Goal: Communication & Community: Answer question/provide support

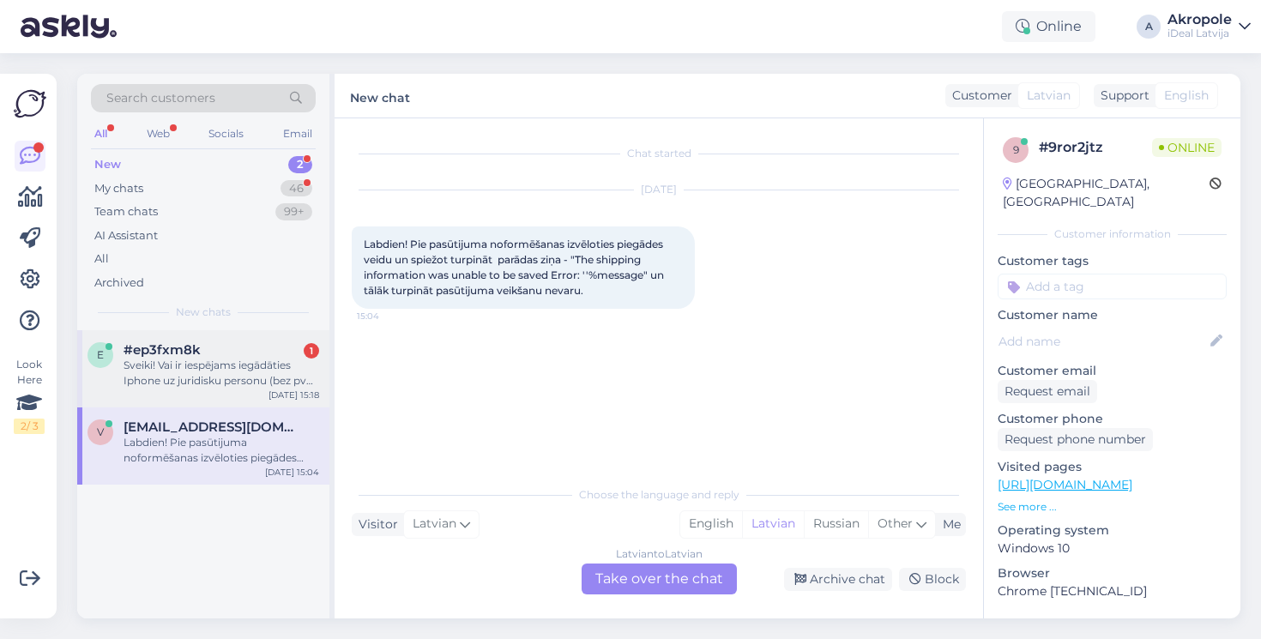
click at [273, 384] on div "Sveiki! Vai ir iespējams iegādāties Iphone uz juridisku personu (bez pvn 21%)? …" at bounding box center [222, 373] width 196 height 31
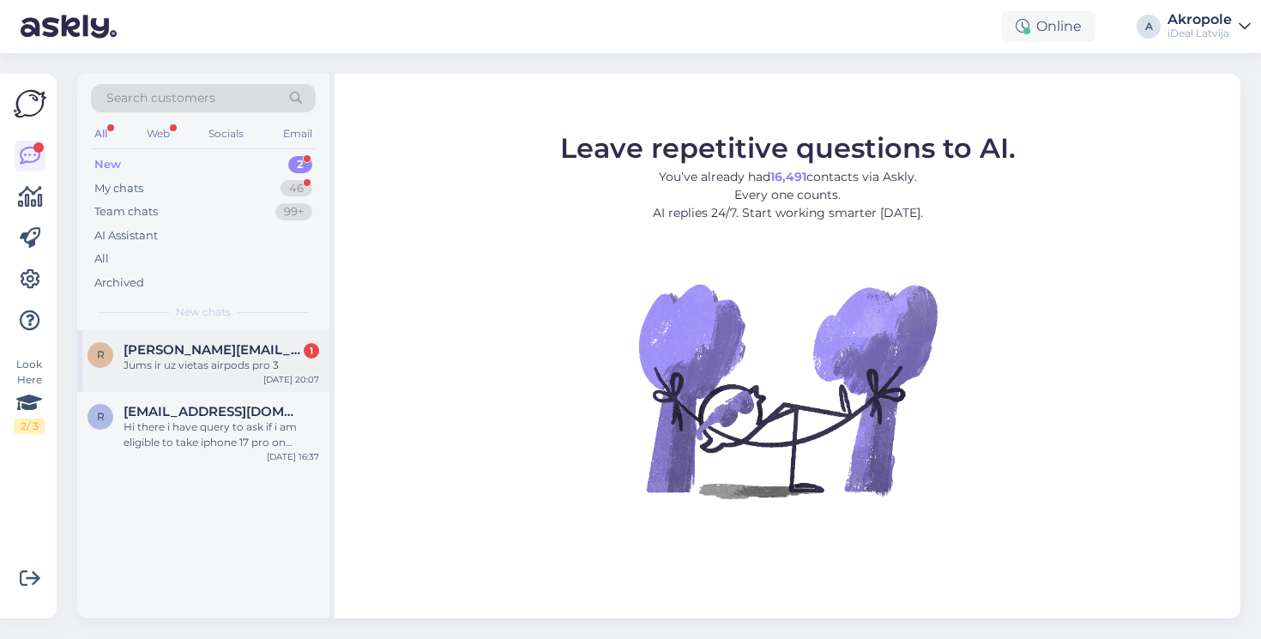
click at [218, 373] on div "[PERSON_NAME] [PERSON_NAME][EMAIL_ADDRESS][DOMAIN_NAME] 1 Jums ir uz vietas air…" at bounding box center [203, 361] width 252 height 62
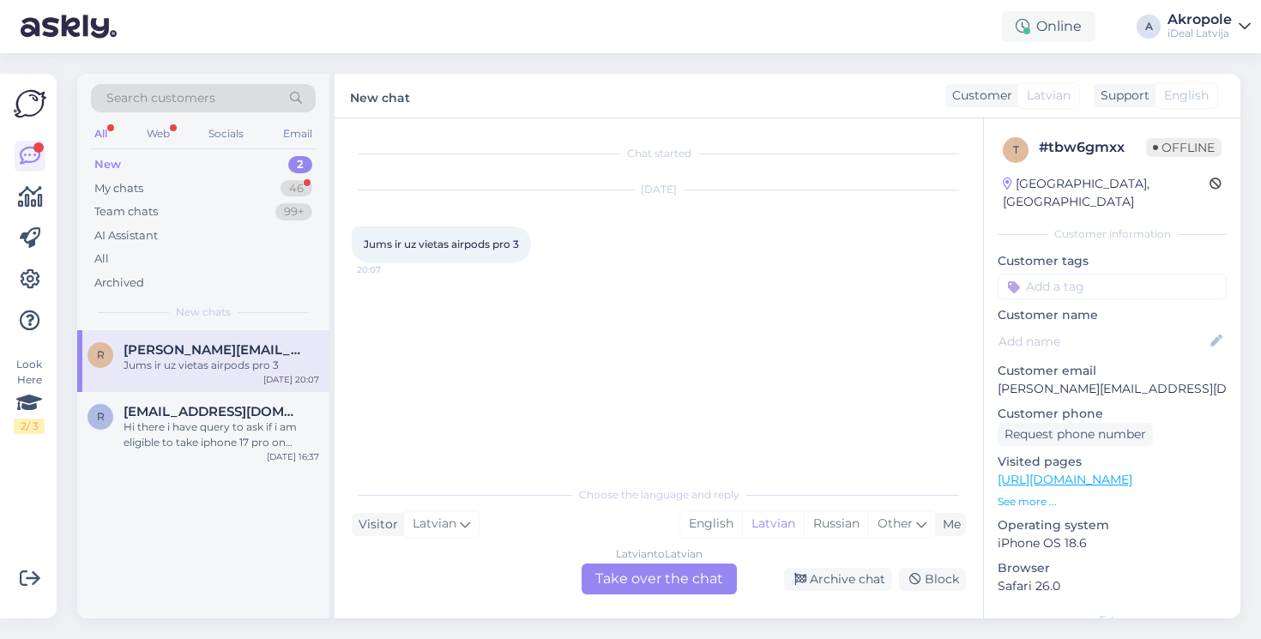
click at [625, 573] on div "Latvian to Latvian Take over the chat" at bounding box center [659, 579] width 155 height 31
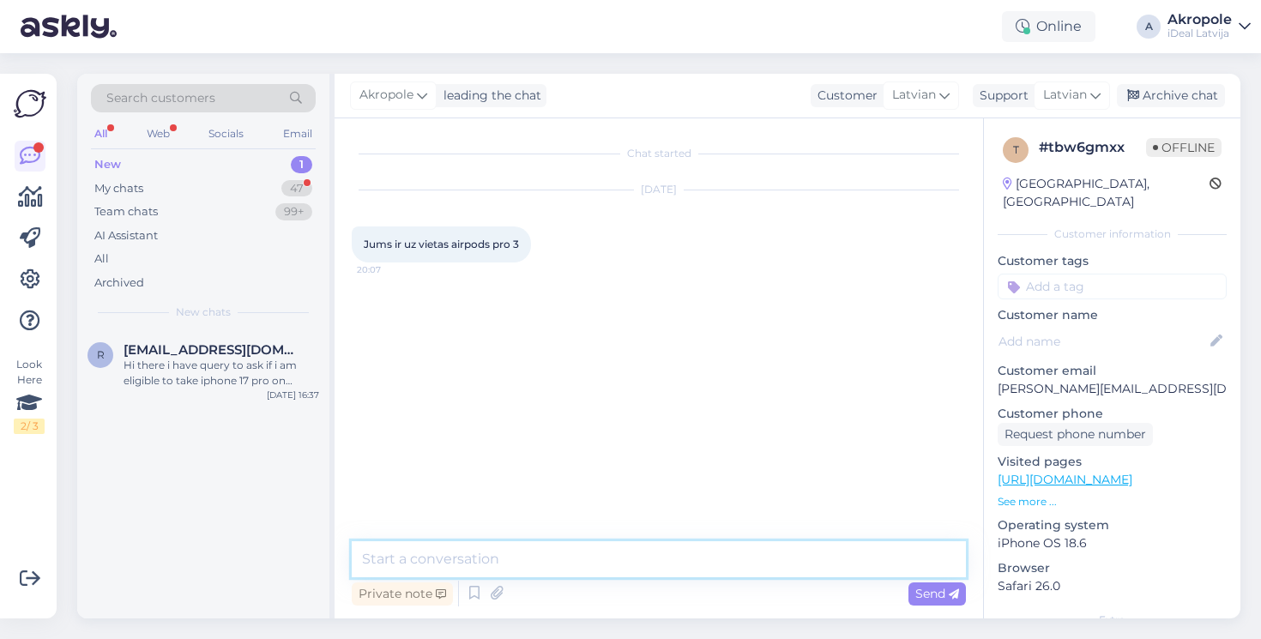
click at [600, 564] on textarea at bounding box center [659, 559] width 614 height 36
type textarea "Labdien!"
type textarea "Jā, nedaudz ir"
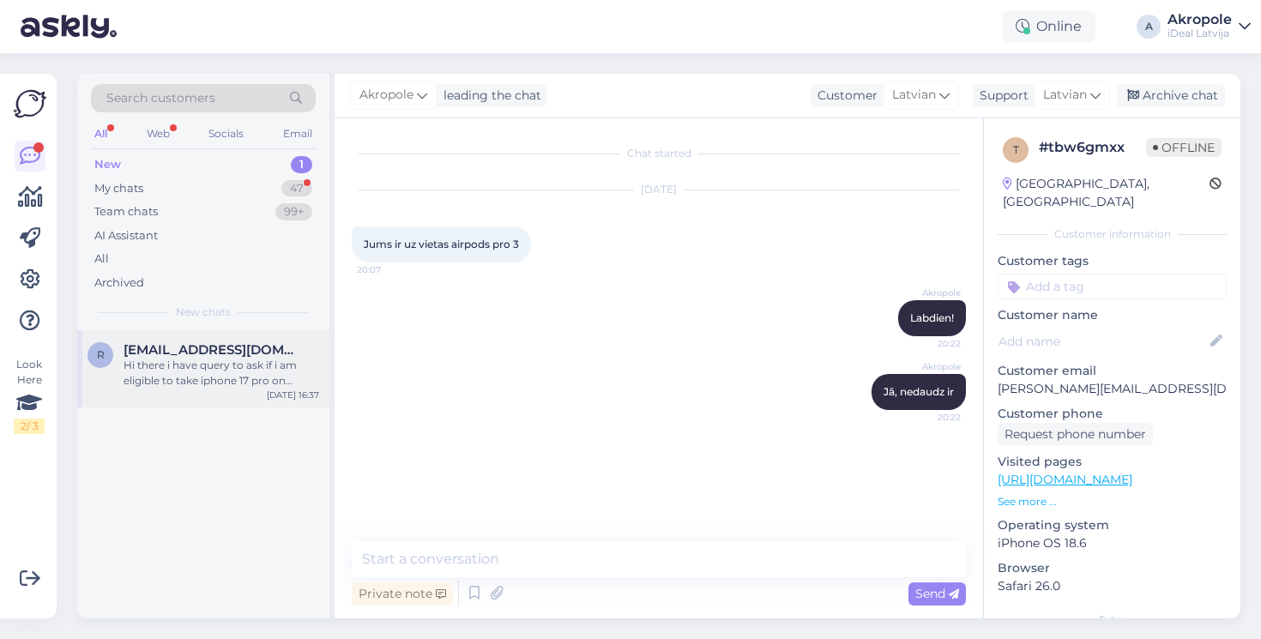
click at [243, 361] on div "Hi there i have query to ask if i am eligible to take iphone 17 pro on lease?" at bounding box center [222, 373] width 196 height 31
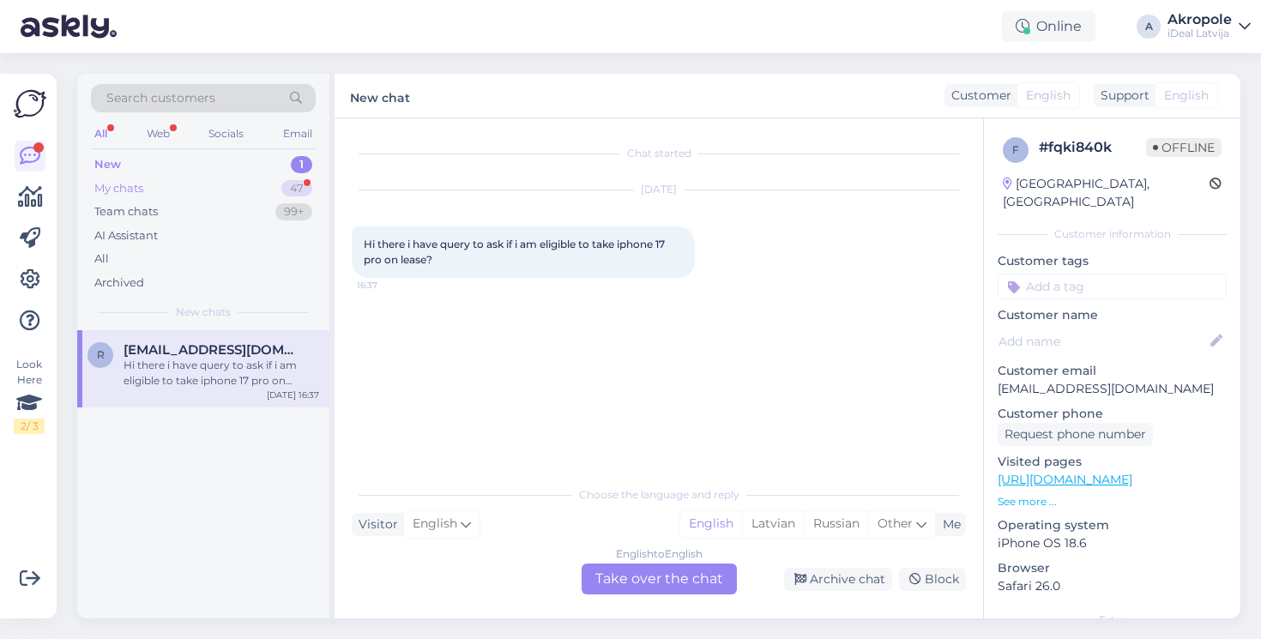
click at [294, 192] on div "47" at bounding box center [296, 188] width 31 height 17
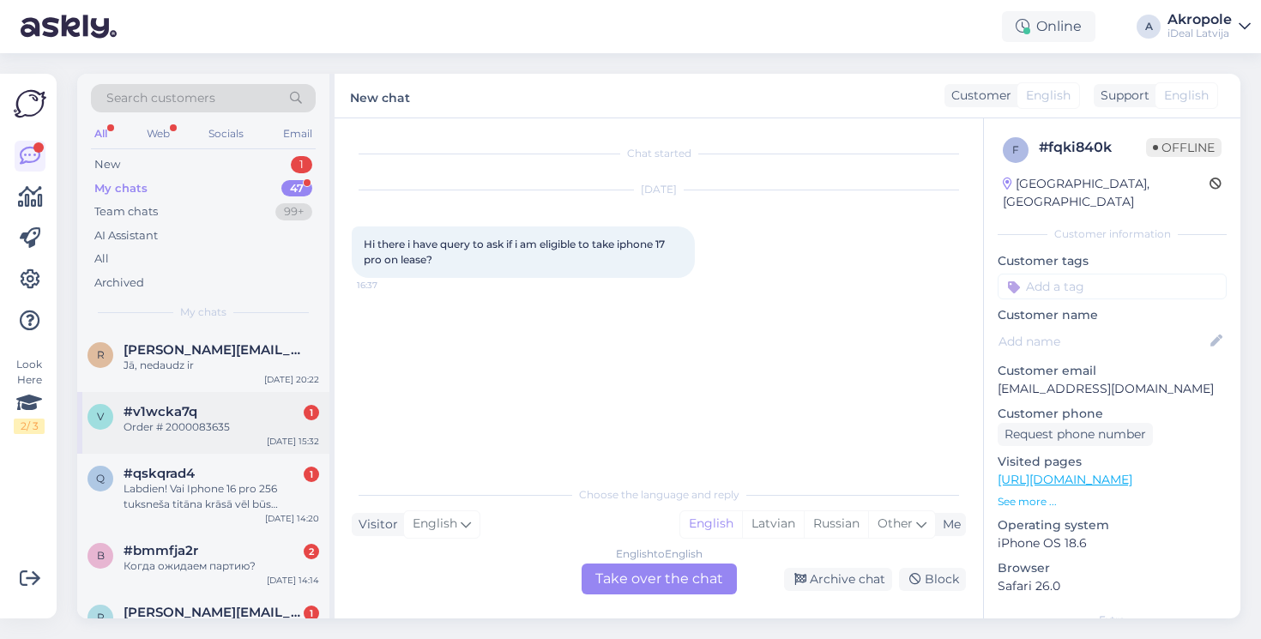
click at [216, 427] on div "Order # 2000083635" at bounding box center [222, 427] width 196 height 15
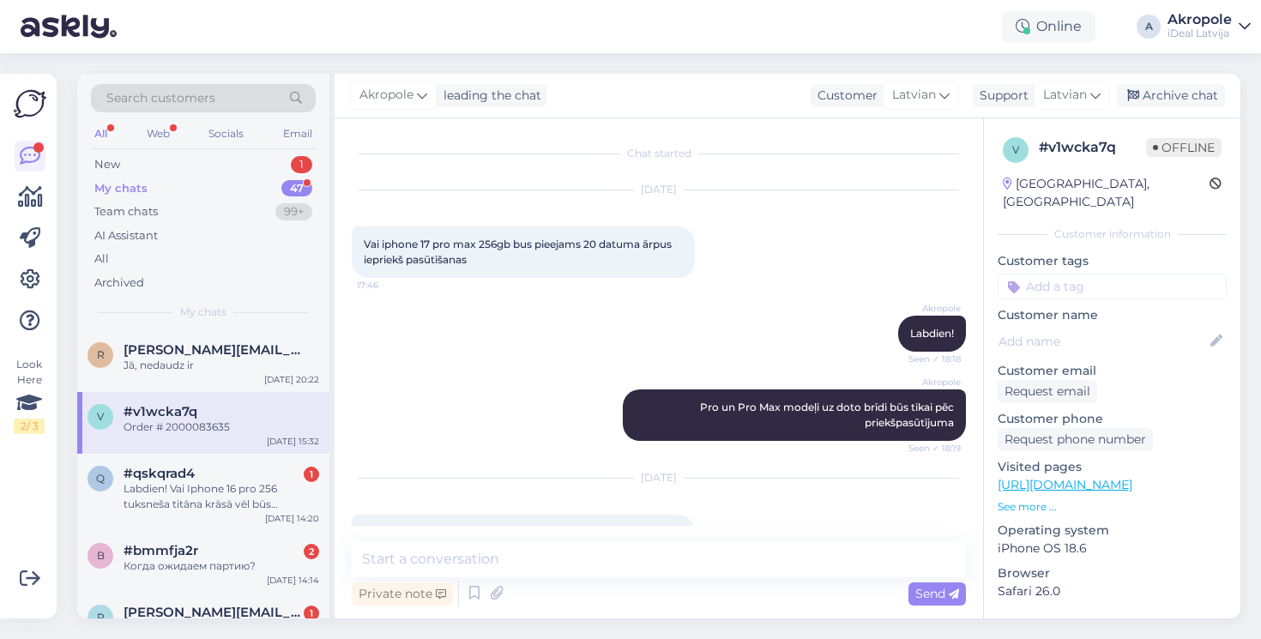
scroll to position [1363, 0]
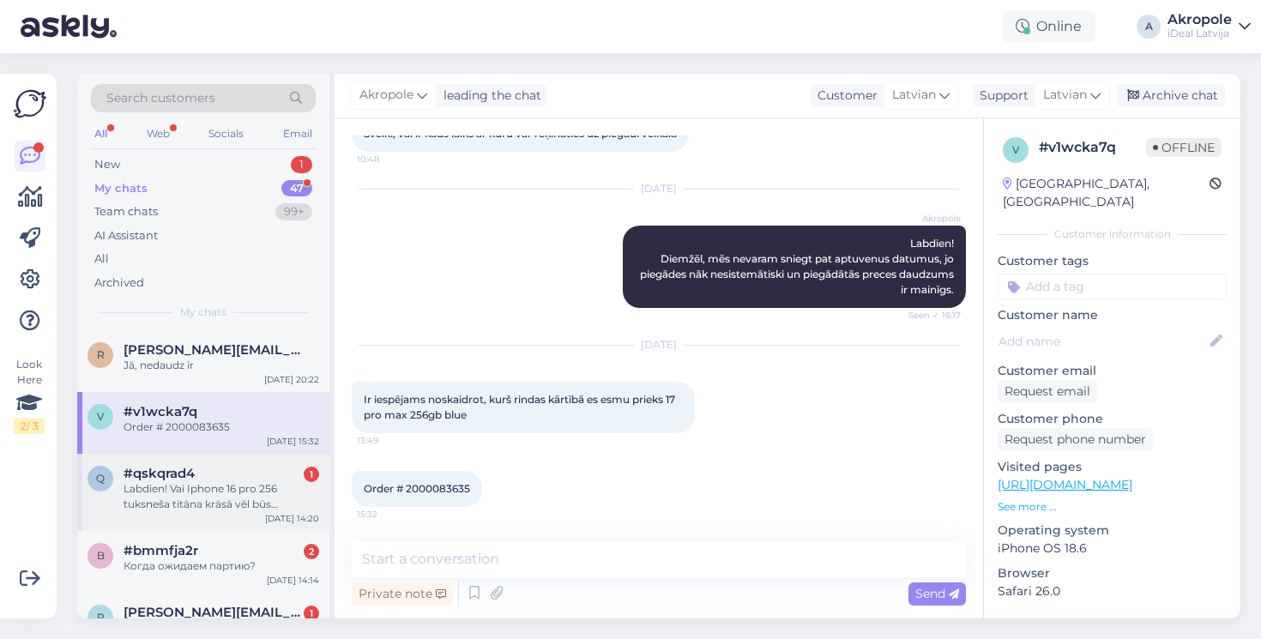
click at [246, 494] on div "Labdien! Vai Iphone 16 pro 256 tuksneša titāna krāsā vēl būs pārdošanā?" at bounding box center [222, 496] width 196 height 31
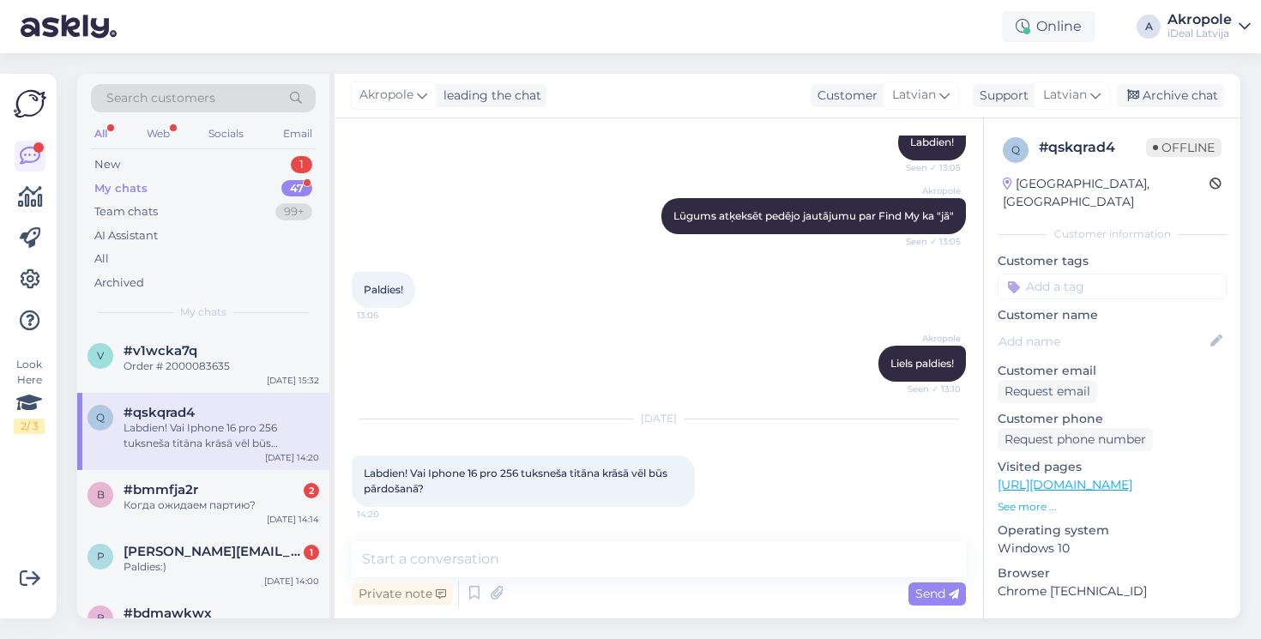
scroll to position [63, 0]
click at [237, 499] on div "Когда ожидаем партию?" at bounding box center [222, 503] width 196 height 15
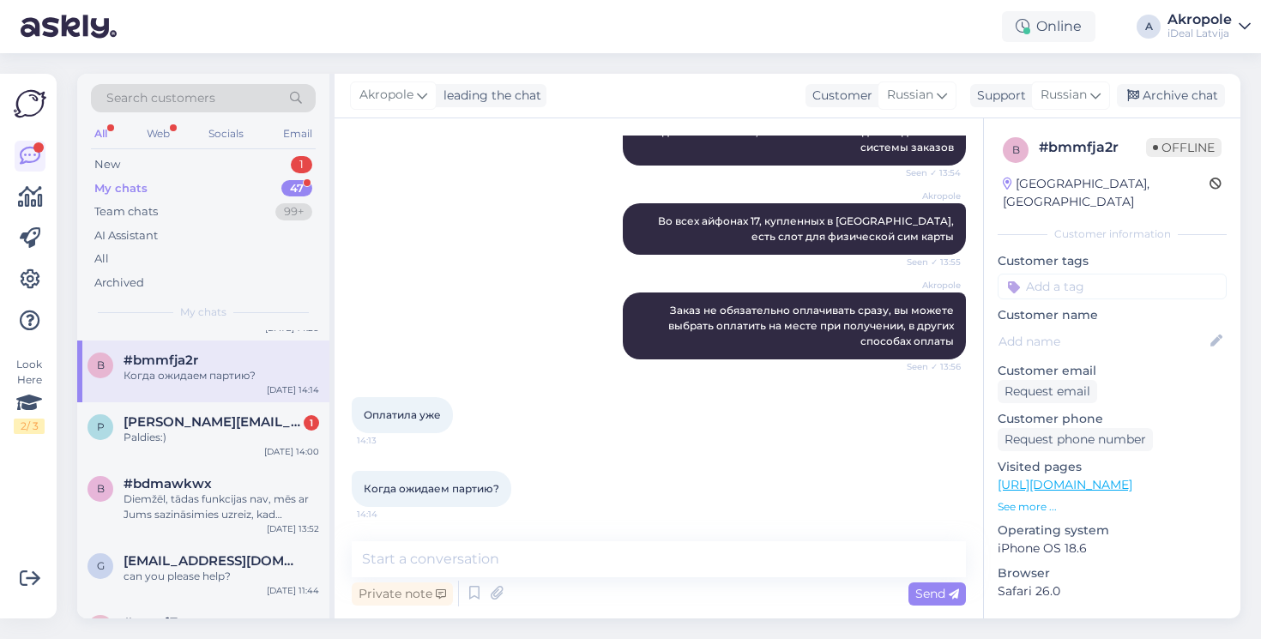
scroll to position [195, 0]
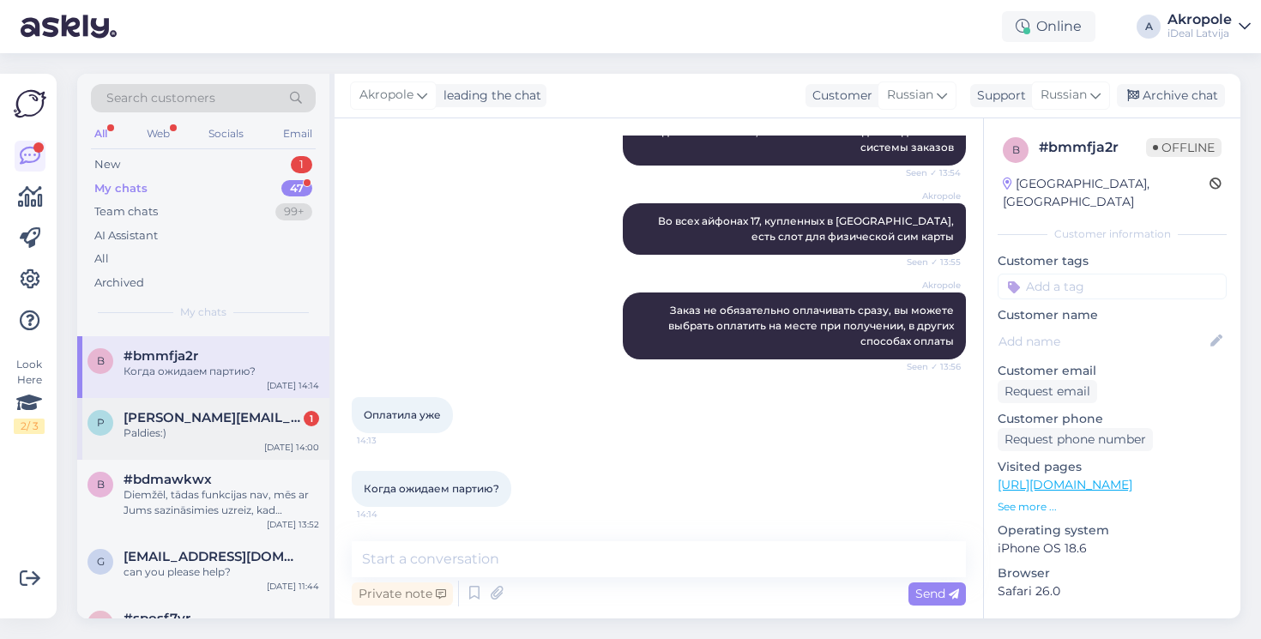
click at [271, 438] on div "p [PERSON_NAME][EMAIL_ADDRESS][PERSON_NAME][DOMAIN_NAME] 1 Paldies:) [DATE] 14:…" at bounding box center [203, 429] width 252 height 62
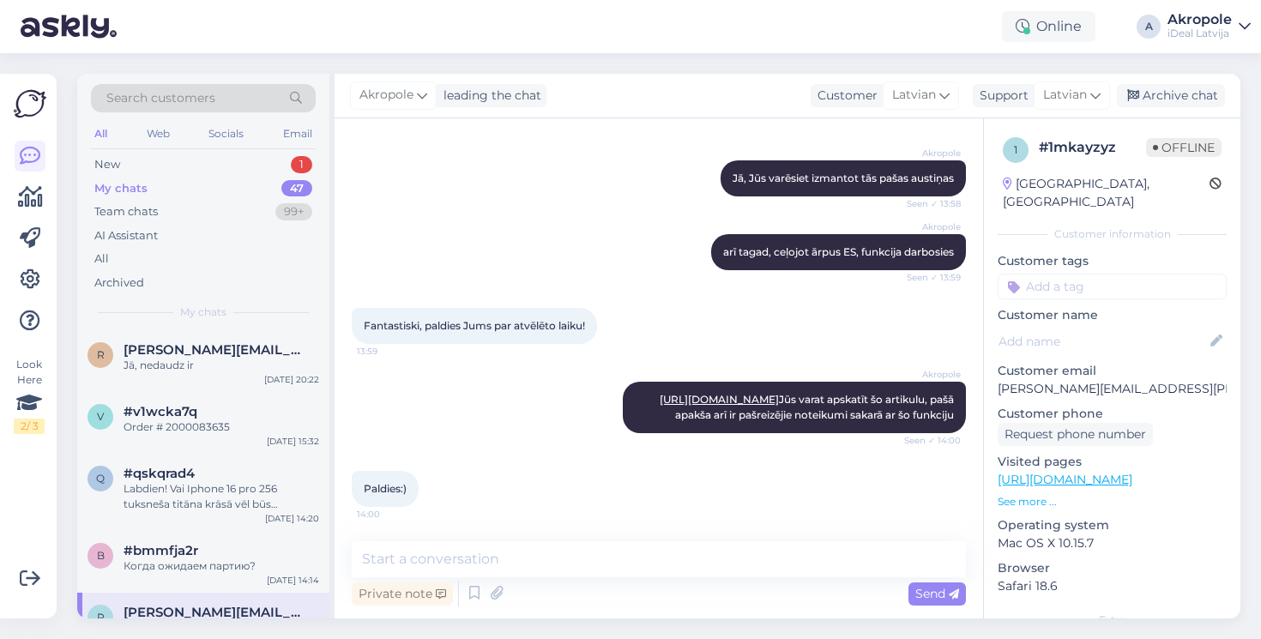
scroll to position [0, 0]
